Goal: Information Seeking & Learning: Find specific fact

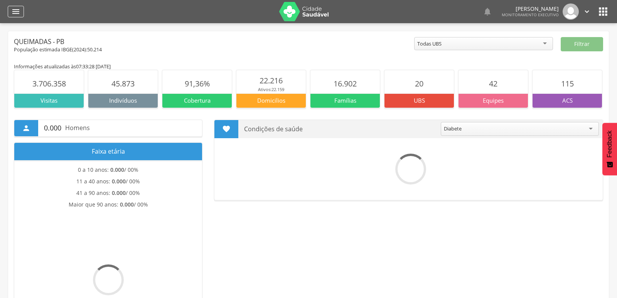
click at [14, 12] on icon "" at bounding box center [15, 11] width 9 height 9
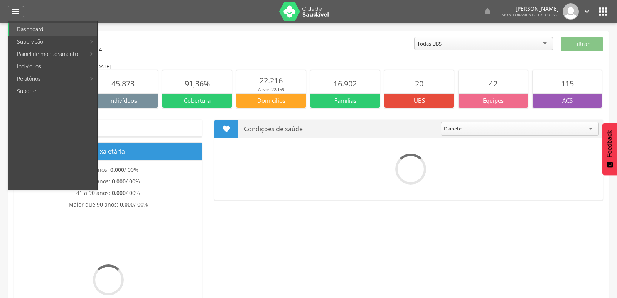
click at [37, 69] on link "Indivíduos" at bounding box center [53, 66] width 88 height 12
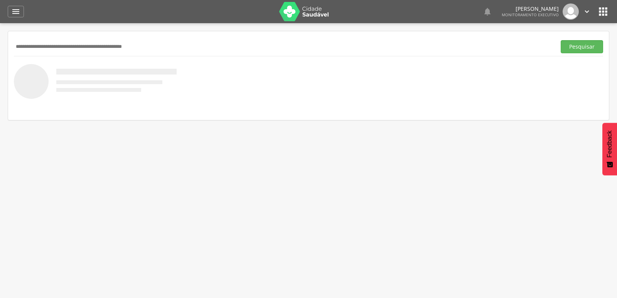
paste input "**********"
click at [561, 40] on button "Pesquisar" at bounding box center [582, 46] width 42 height 13
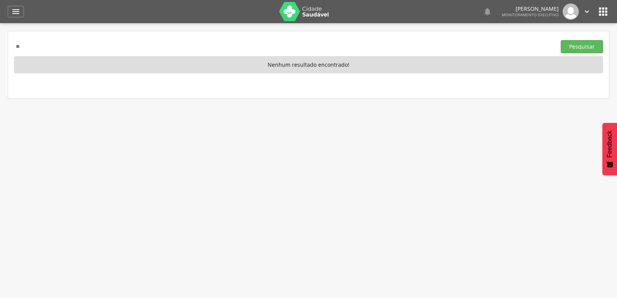
type input "*"
type input "**********"
click at [561, 40] on button "Pesquisar" at bounding box center [582, 46] width 42 height 13
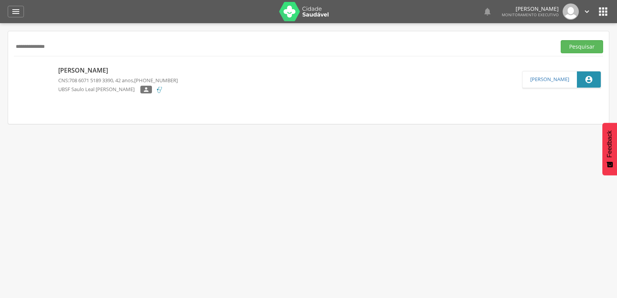
click at [83, 73] on p "[PERSON_NAME]" at bounding box center [118, 70] width 120 height 9
type input "**********"
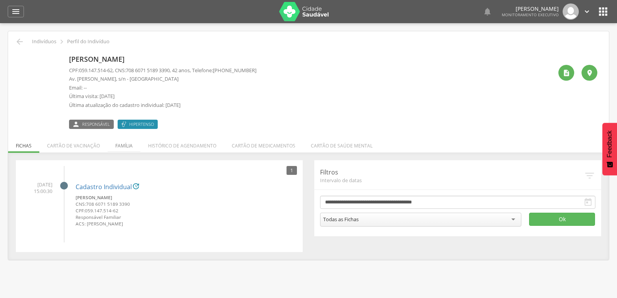
click at [122, 146] on li "Família" at bounding box center [124, 144] width 33 height 18
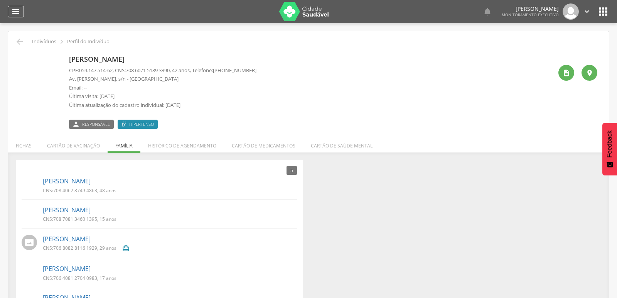
click at [14, 13] on icon "" at bounding box center [15, 11] width 9 height 9
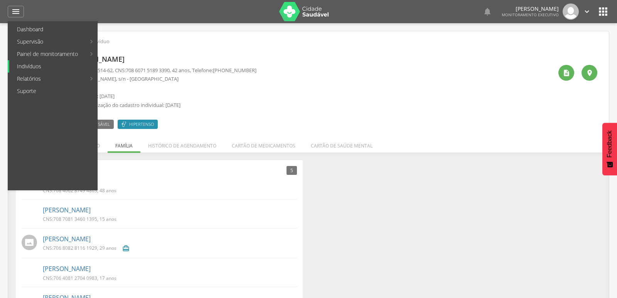
click at [25, 65] on link "Indivíduos" at bounding box center [53, 66] width 88 height 12
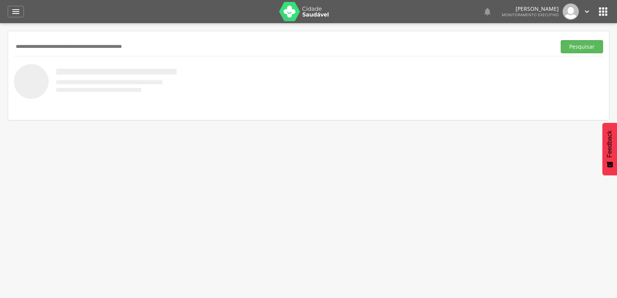
paste input "**********"
click at [561, 40] on button "Pesquisar" at bounding box center [582, 46] width 42 height 13
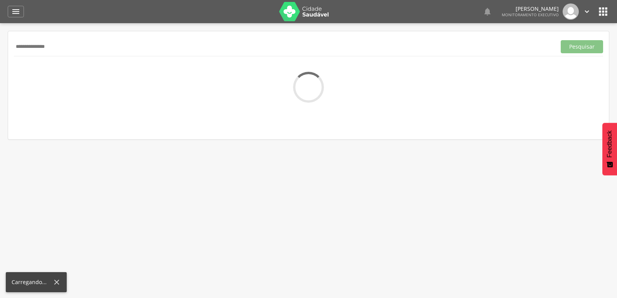
click at [58, 182] on div " Supervisão  Distritos  Ubs Coordenador: - Queimadas / PB Intervalo de Tempo…" at bounding box center [308, 172] width 617 height 298
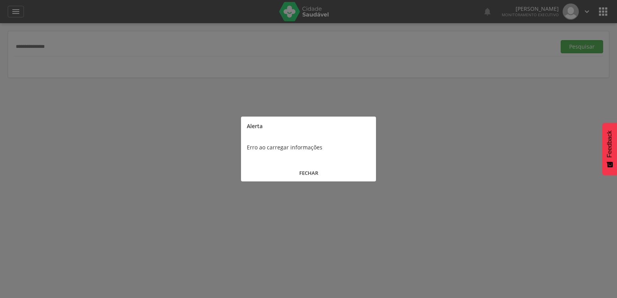
click at [318, 172] on button "FECHAR" at bounding box center [308, 173] width 135 height 17
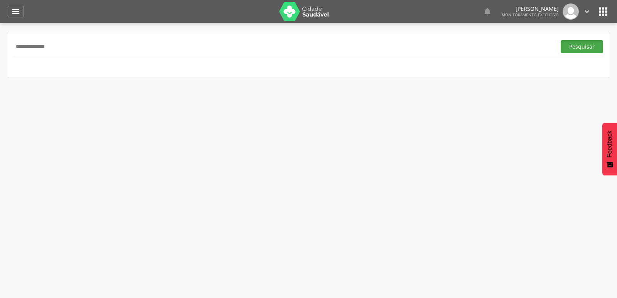
click at [573, 44] on button "Pesquisar" at bounding box center [582, 46] width 42 height 13
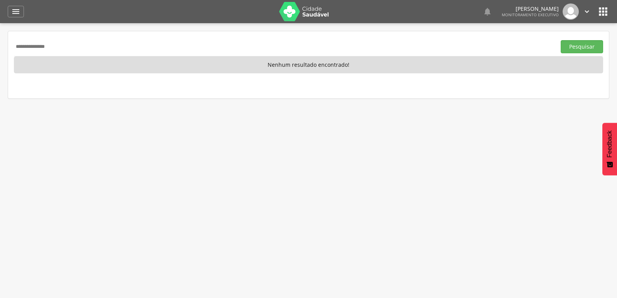
click at [134, 48] on input "**********" at bounding box center [283, 46] width 539 height 13
type input "*"
click at [561, 40] on button "Pesquisar" at bounding box center [582, 46] width 42 height 13
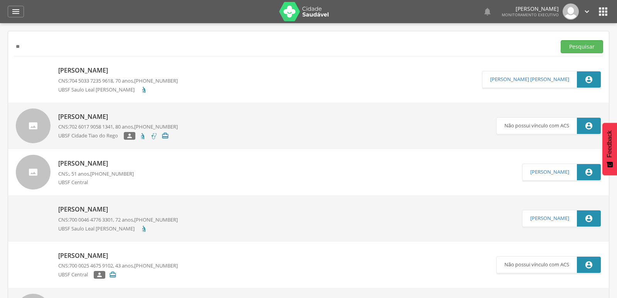
type input "*"
click at [578, 50] on button "Pesquisar" at bounding box center [582, 46] width 42 height 13
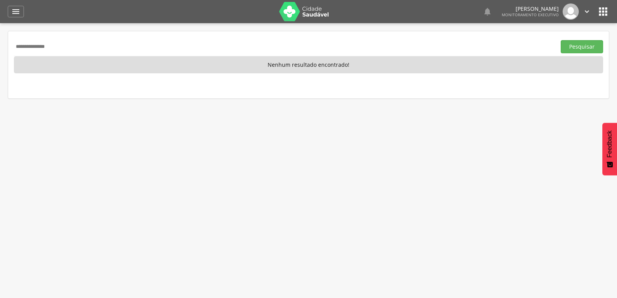
click at [147, 49] on input "**********" at bounding box center [283, 46] width 539 height 13
type input "*"
click at [580, 49] on button "Pesquisar" at bounding box center [582, 46] width 42 height 13
click at [97, 44] on input "**********" at bounding box center [283, 46] width 539 height 13
type input "*"
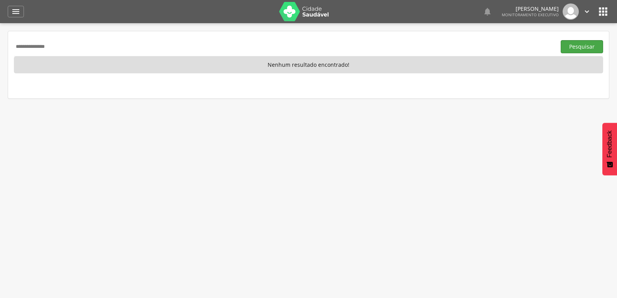
type input "**********"
click at [581, 42] on button "Pesquisar" at bounding box center [582, 46] width 42 height 13
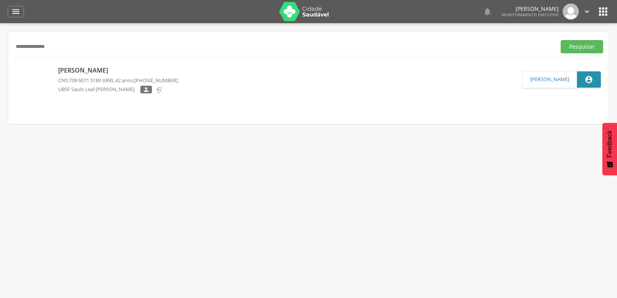
click at [81, 68] on p "[PERSON_NAME]" at bounding box center [118, 70] width 120 height 9
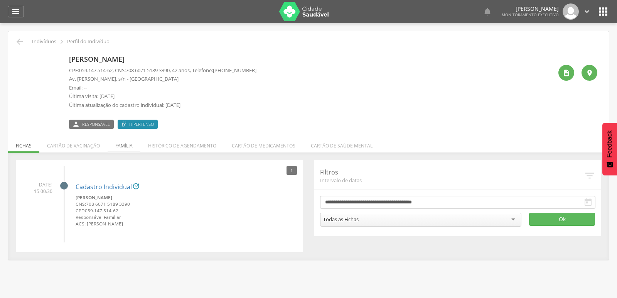
click at [114, 146] on li "Família" at bounding box center [124, 144] width 33 height 18
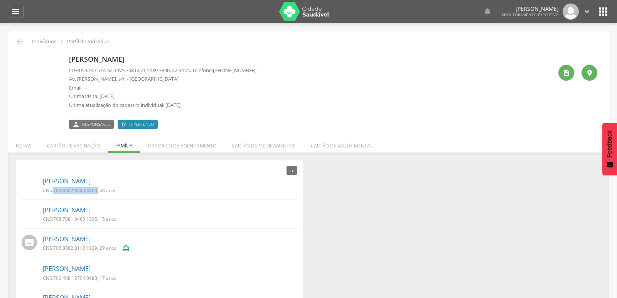
drag, startPoint x: 55, startPoint y: 189, endPoint x: 98, endPoint y: 190, distance: 43.6
click at [98, 190] on p "CNS: 708 4062 8749 4863 , 48 anos" at bounding box center [80, 190] width 74 height 7
copy p "708 4062 8749 4863 ,"
click at [348, 84] on div "[PERSON_NAME] CPF: 059.147.514-62 , CNS: [PHONE_NUMBER] , 42 anos, Telefone: [P…" at bounding box center [311, 90] width 484 height 77
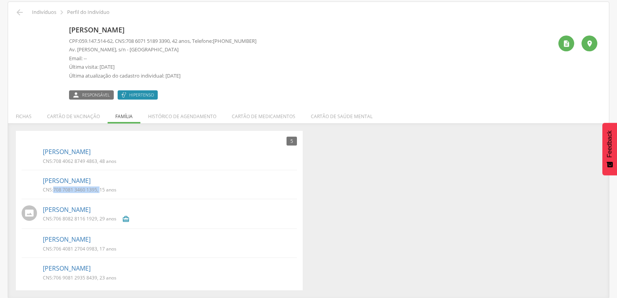
drag, startPoint x: 53, startPoint y: 191, endPoint x: 100, endPoint y: 189, distance: 47.1
click at [100, 189] on p "CNS: 708 7081 3460 1395 , 15 anos" at bounding box center [80, 189] width 74 height 7
copy p "708 7081 3460 1395 ,"
click at [357, 191] on div "5 Nenhum outro membro da família cadastrado. [PERSON_NAME] CNS: 708 4062 8749 4…" at bounding box center [308, 211] width 597 height 160
drag, startPoint x: 53, startPoint y: 248, endPoint x: 98, endPoint y: 253, distance: 44.6
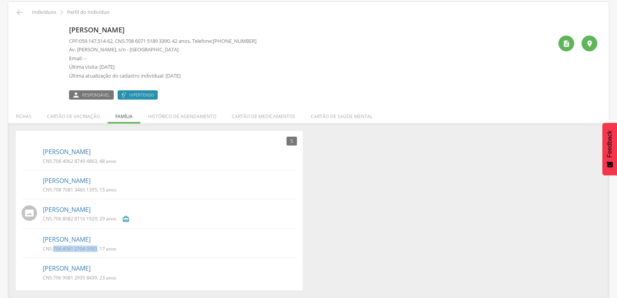
click at [98, 253] on div "CNS: 706 4081 2704 0983 , 17 anos" at bounding box center [82, 249] width 79 height 8
